Goal: Task Accomplishment & Management: Manage account settings

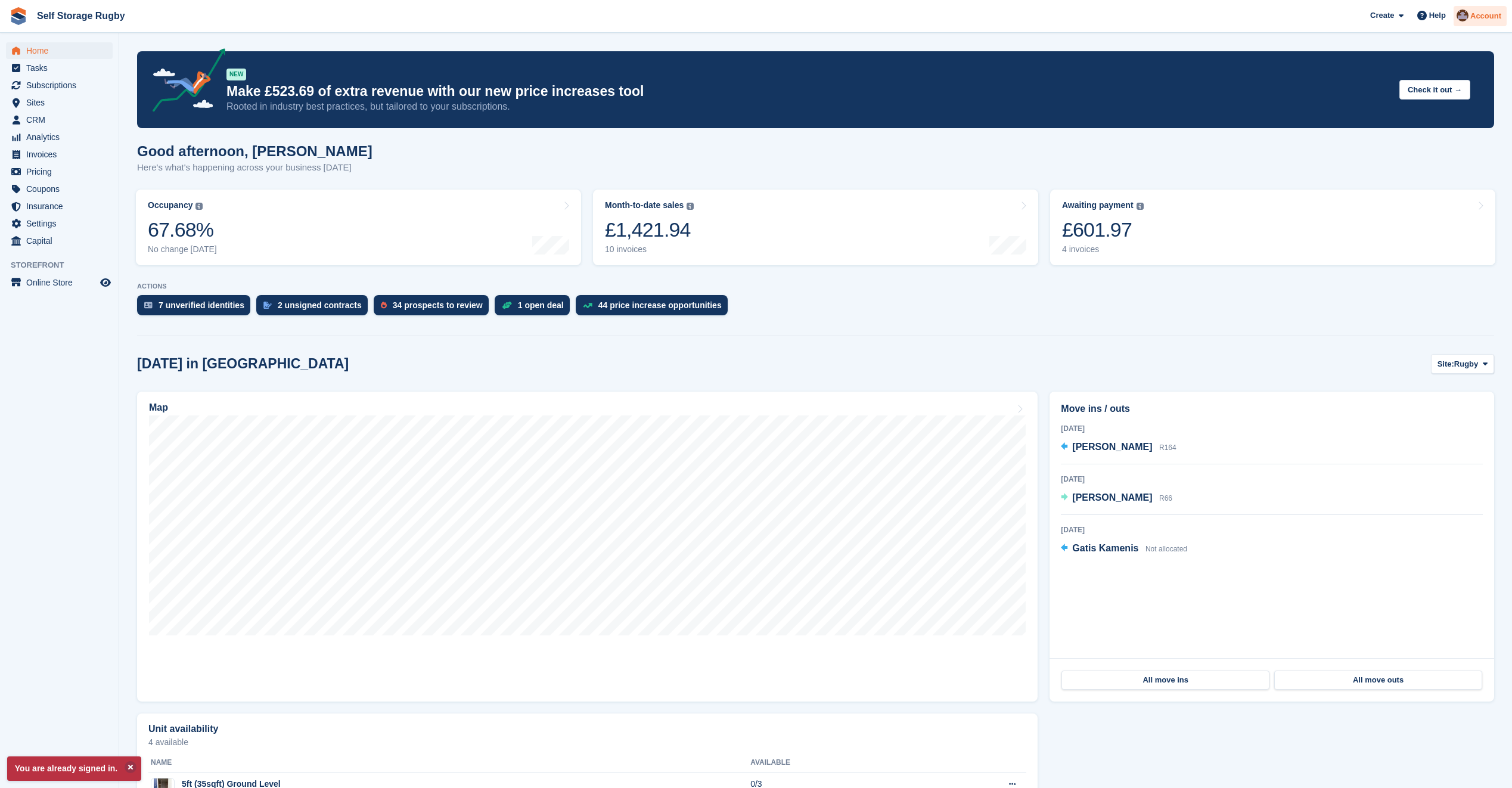
click at [1473, 17] on span "Account" at bounding box center [1485, 16] width 31 height 12
click at [1391, 119] on div "Logout" at bounding box center [1392, 118] width 28 height 13
